Goal: Information Seeking & Learning: Learn about a topic

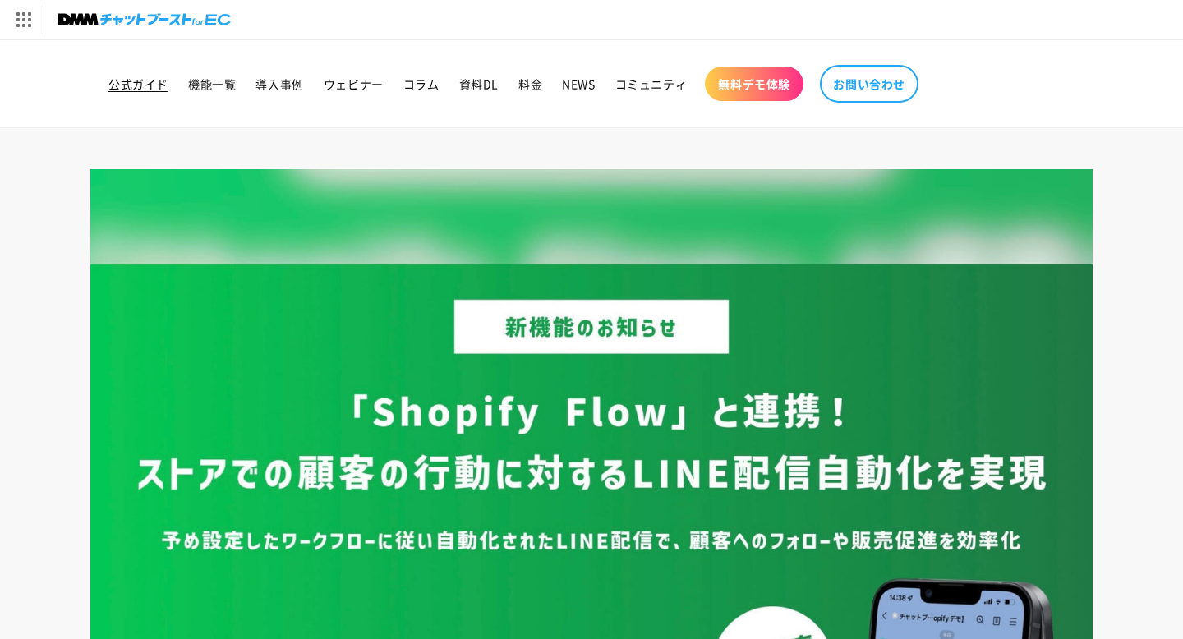
click at [168, 94] on link "公式ガイド" at bounding box center [139, 84] width 80 height 34
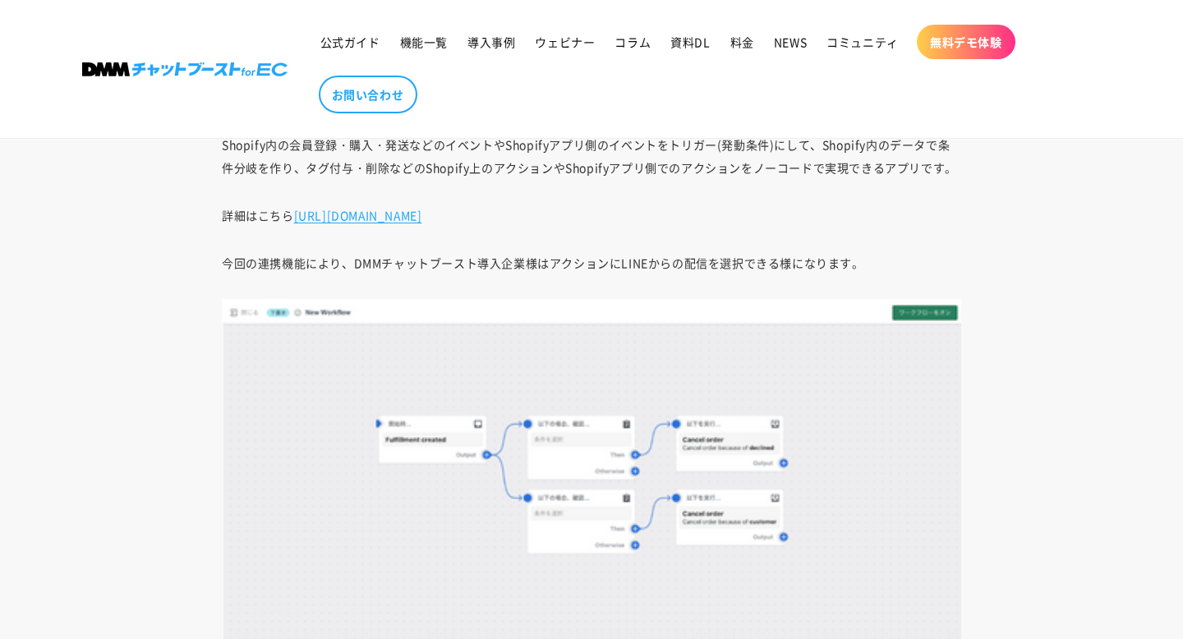
scroll to position [1396, 0]
